Goal: Task Accomplishment & Management: Manage account settings

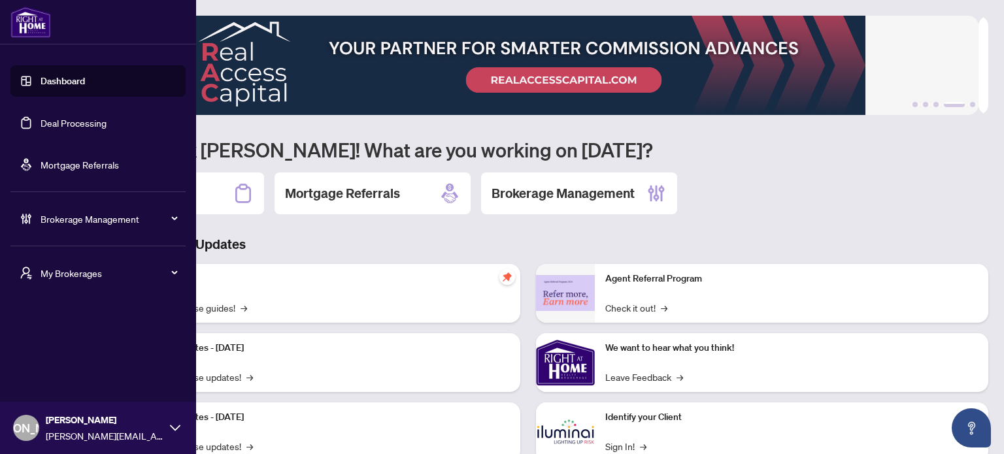
click at [86, 267] on span "My Brokerages" at bounding box center [109, 273] width 136 height 14
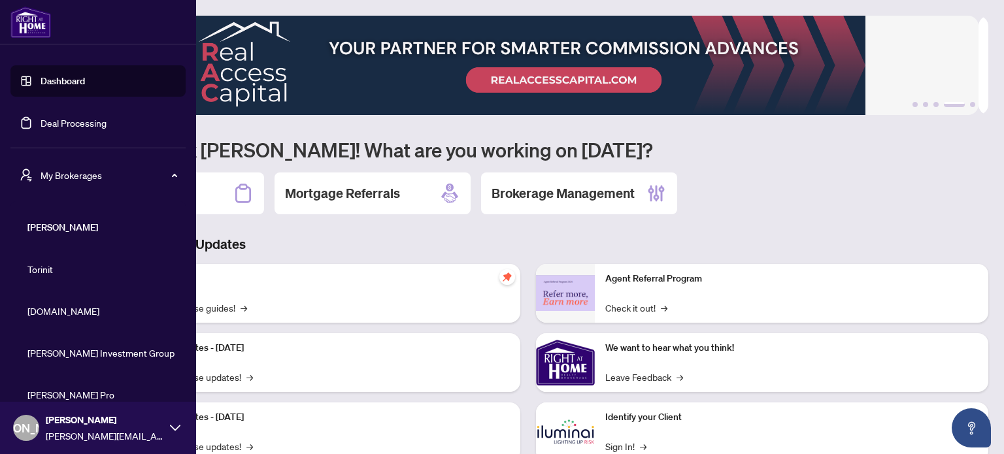
click at [70, 308] on span "[DOMAIN_NAME]" at bounding box center [101, 311] width 149 height 14
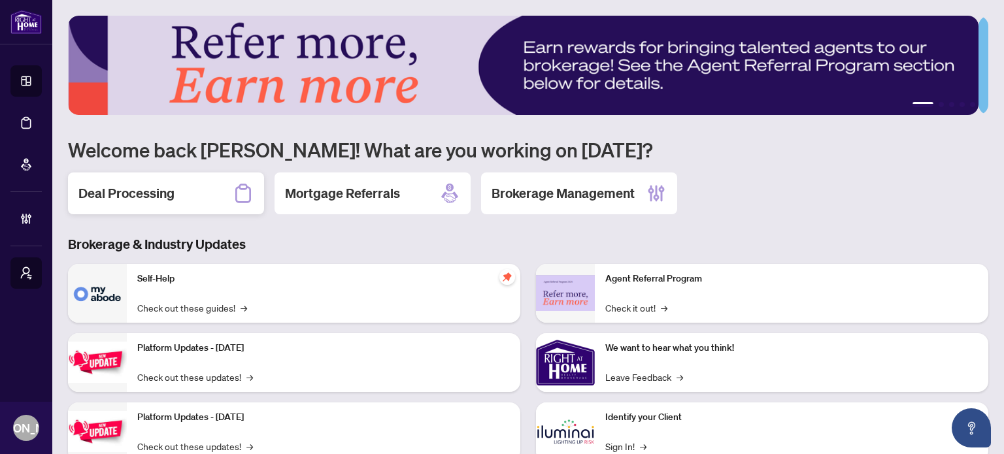
click at [165, 194] on h2 "Deal Processing" at bounding box center [126, 193] width 96 height 18
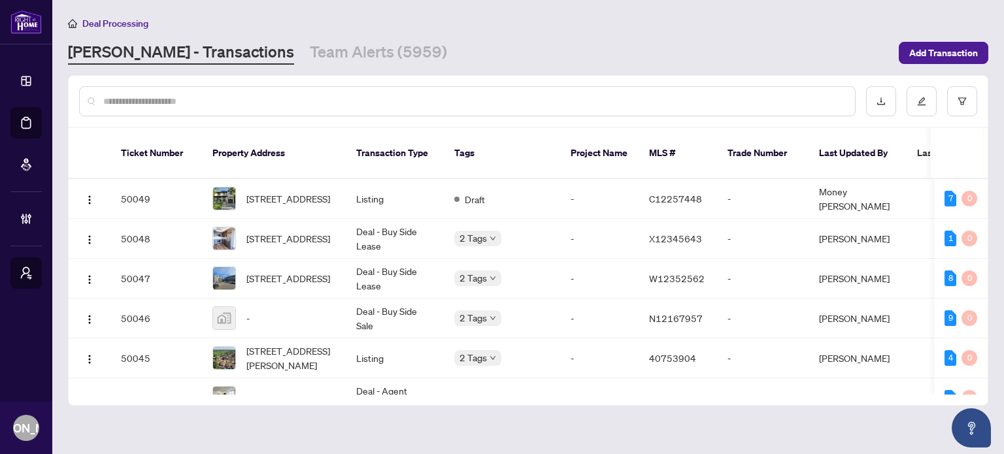
click at [350, 99] on input "text" at bounding box center [473, 101] width 741 height 14
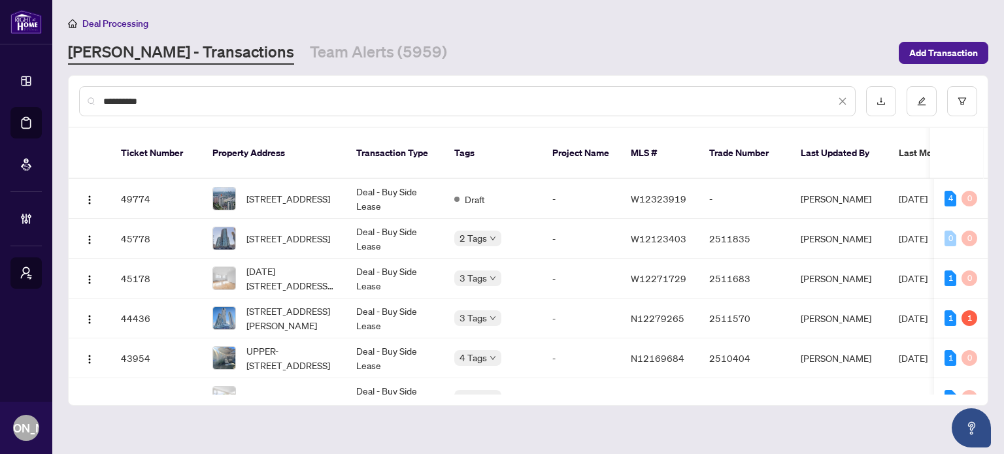
type input "**********"
click at [378, 184] on td "Deal - Buy Side Lease" at bounding box center [395, 199] width 98 height 40
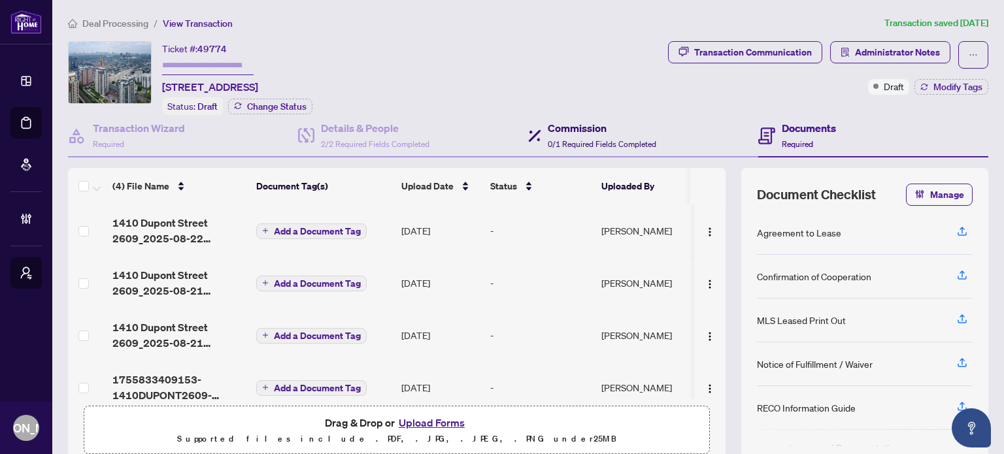
click at [602, 131] on h4 "Commission" at bounding box center [602, 128] width 108 height 16
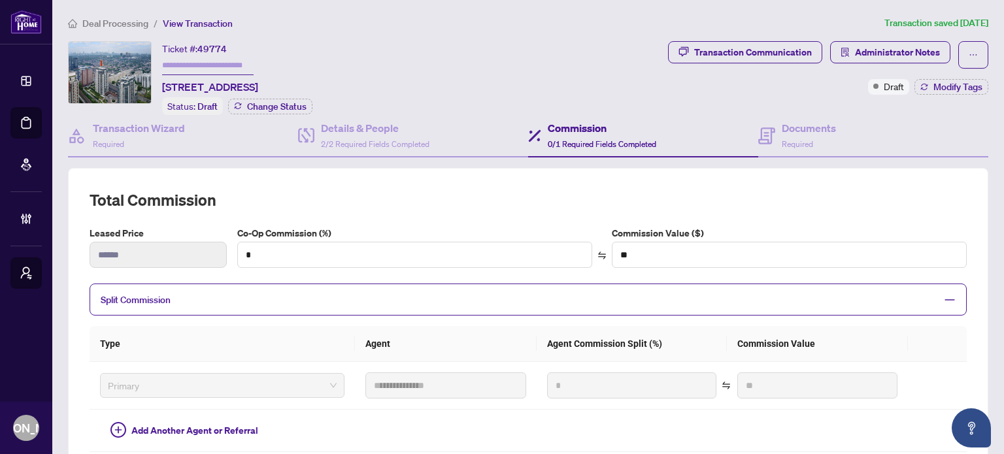
scroll to position [65, 0]
